Goal: Find specific page/section

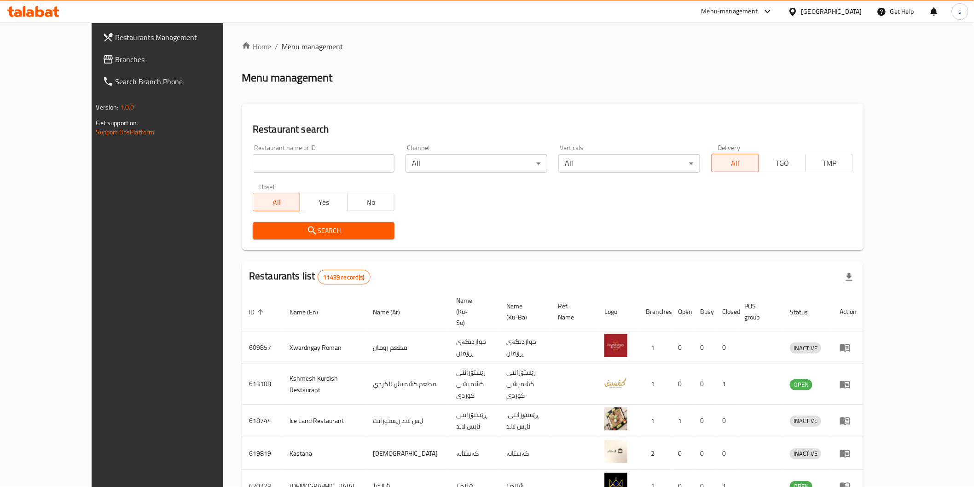
drag, startPoint x: 0, startPoint y: 0, endPoint x: 344, endPoint y: 164, distance: 381.1
click at [344, 164] on input "search" at bounding box center [324, 163] width 142 height 18
click button "Search" at bounding box center [324, 230] width 142 height 17
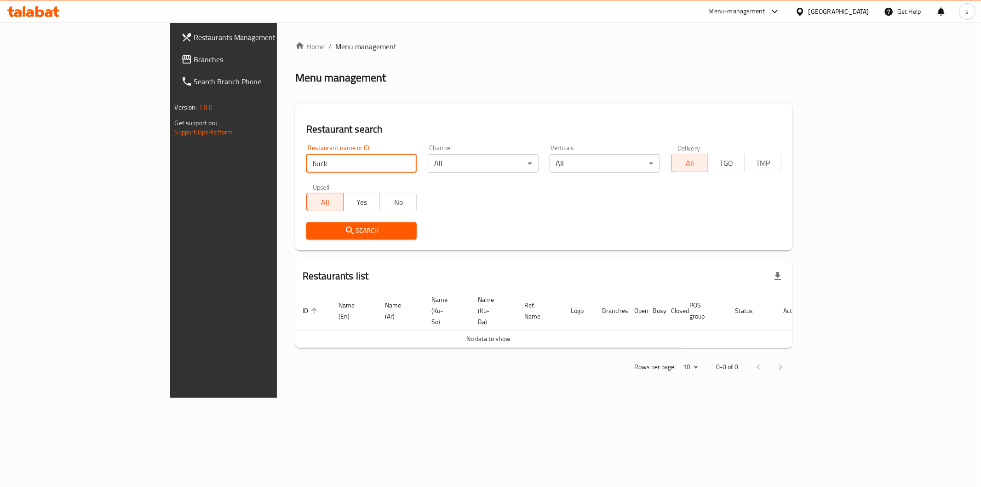
type input "buck"
click button "Search" at bounding box center [361, 230] width 110 height 17
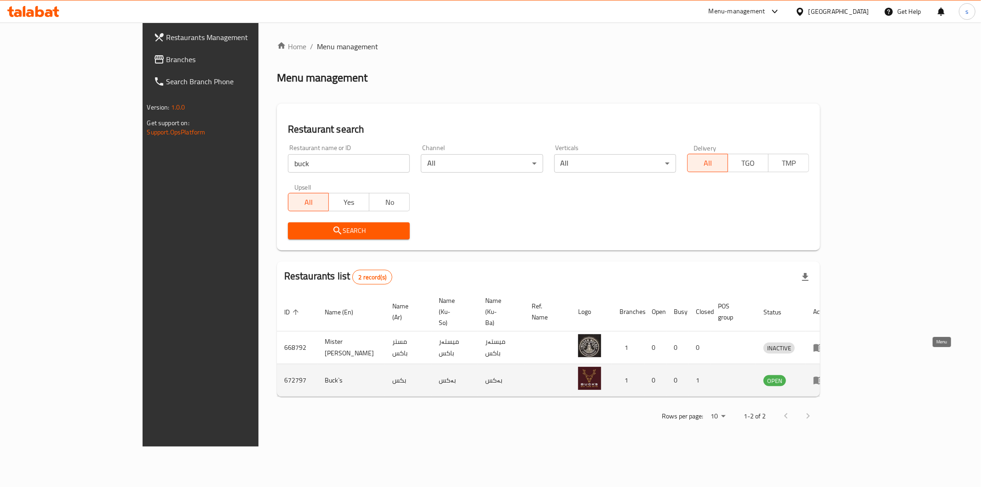
click at [823, 379] on icon "enhanced table" at bounding box center [820, 381] width 3 height 4
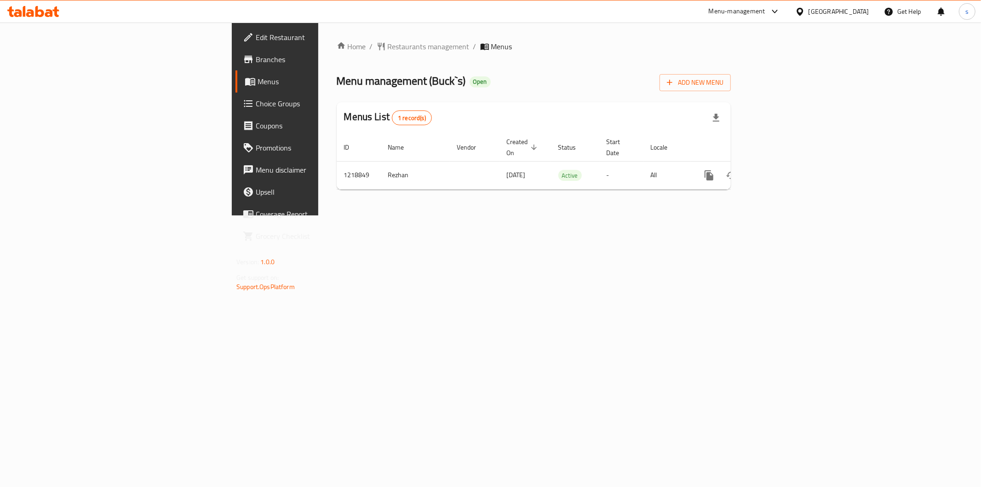
click at [256, 62] on span "Branches" at bounding box center [322, 59] width 133 height 11
